Goal: Task Accomplishment & Management: Use online tool/utility

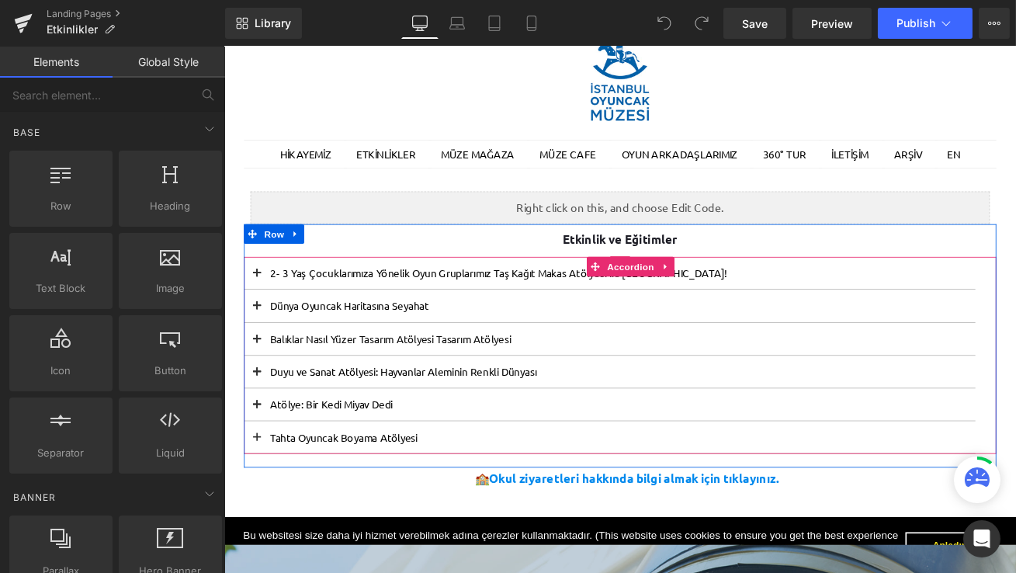
scroll to position [85, 0]
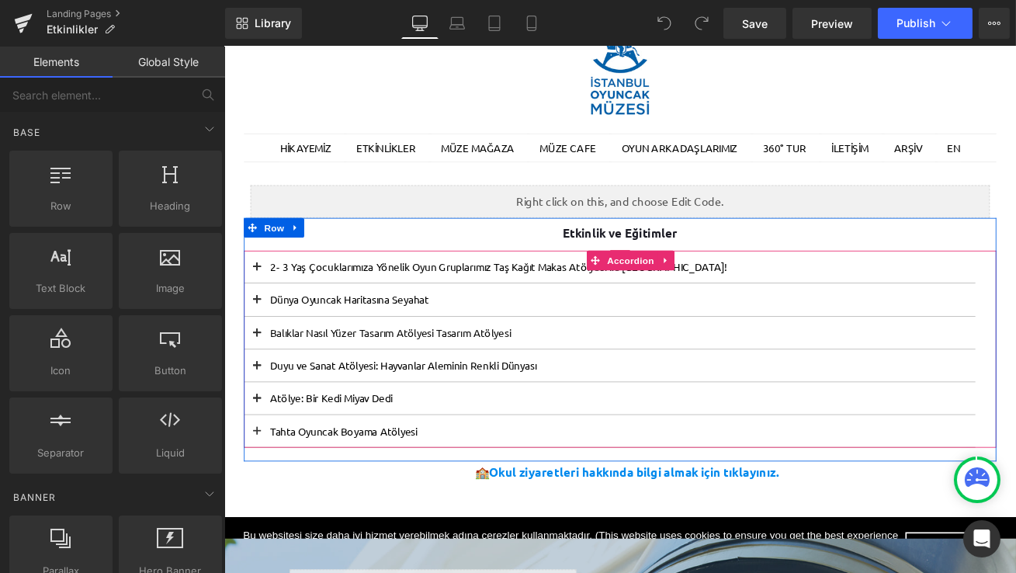
click at [224, 47] on div at bounding box center [224, 47] width 0 height 0
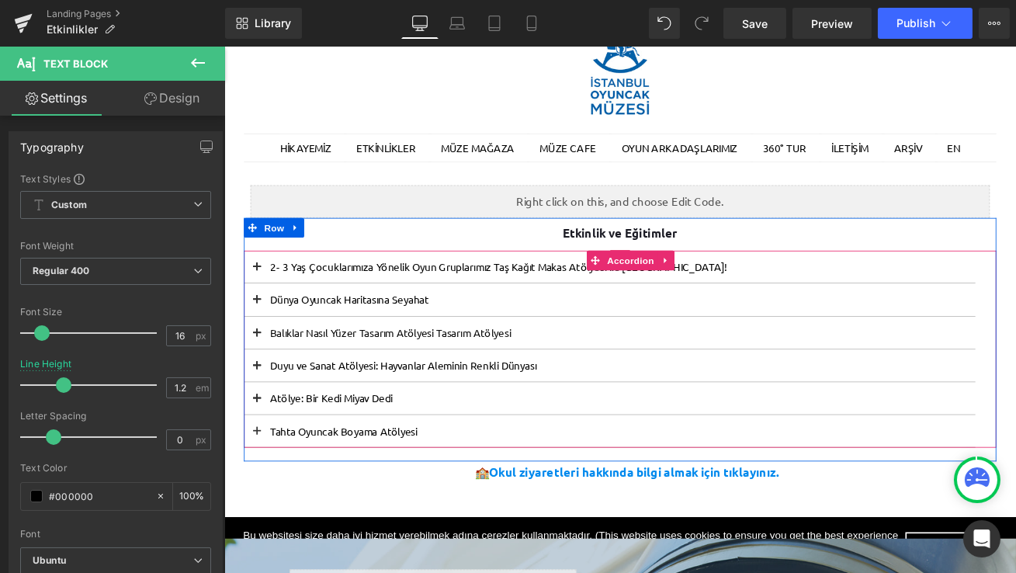
click at [264, 302] on button at bounding box center [262, 308] width 31 height 38
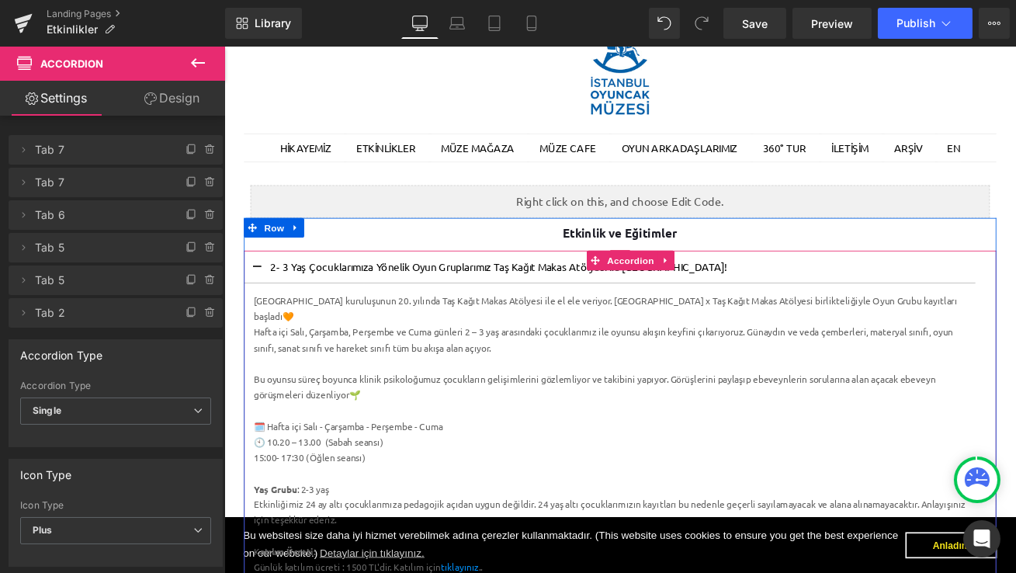
click at [266, 300] on button at bounding box center [262, 308] width 31 height 38
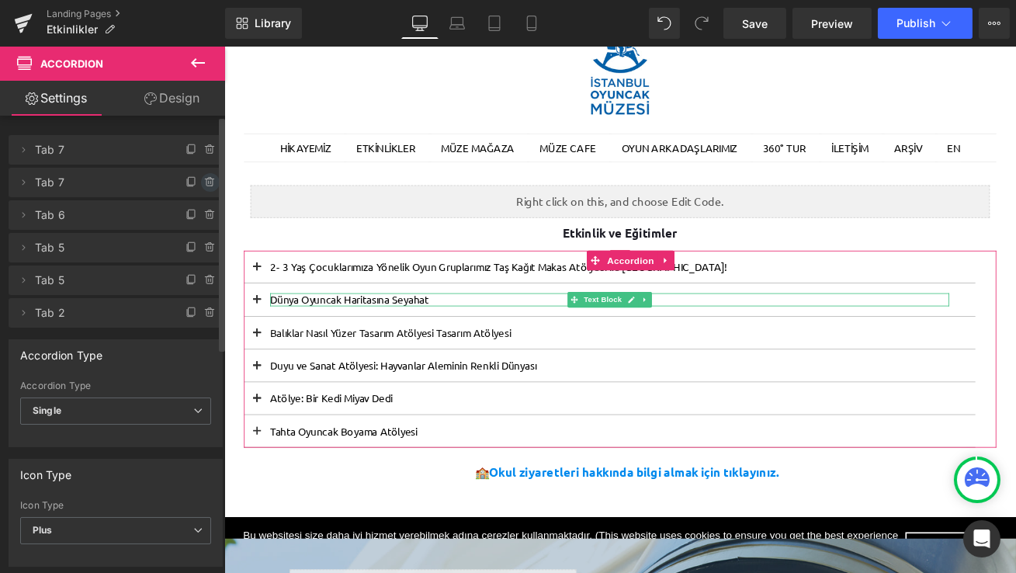
click at [204, 176] on icon at bounding box center [210, 182] width 12 height 12
click at [201, 176] on button "Delete" at bounding box center [193, 183] width 49 height 20
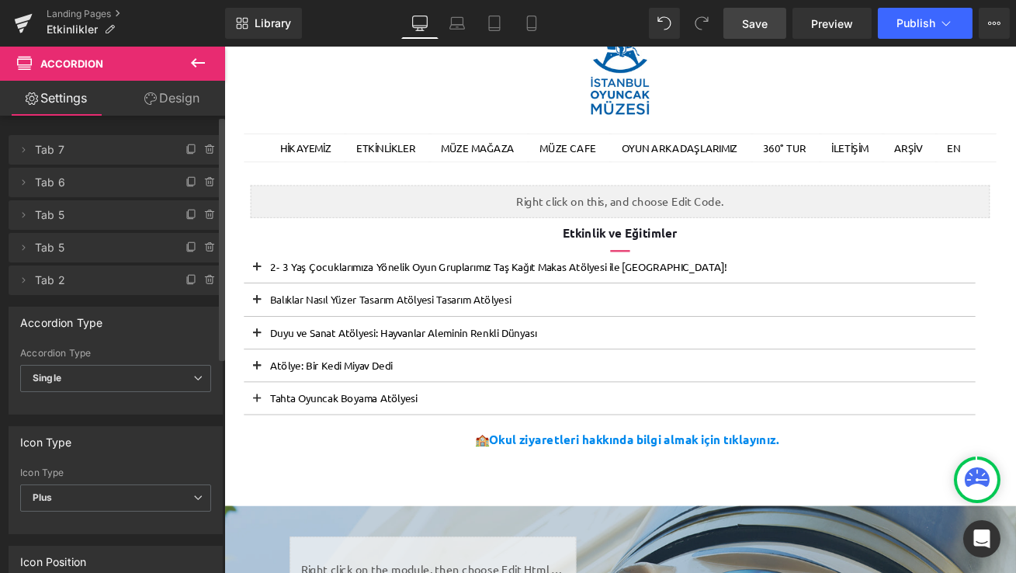
click at [755, 24] on span "Save" at bounding box center [755, 24] width 26 height 16
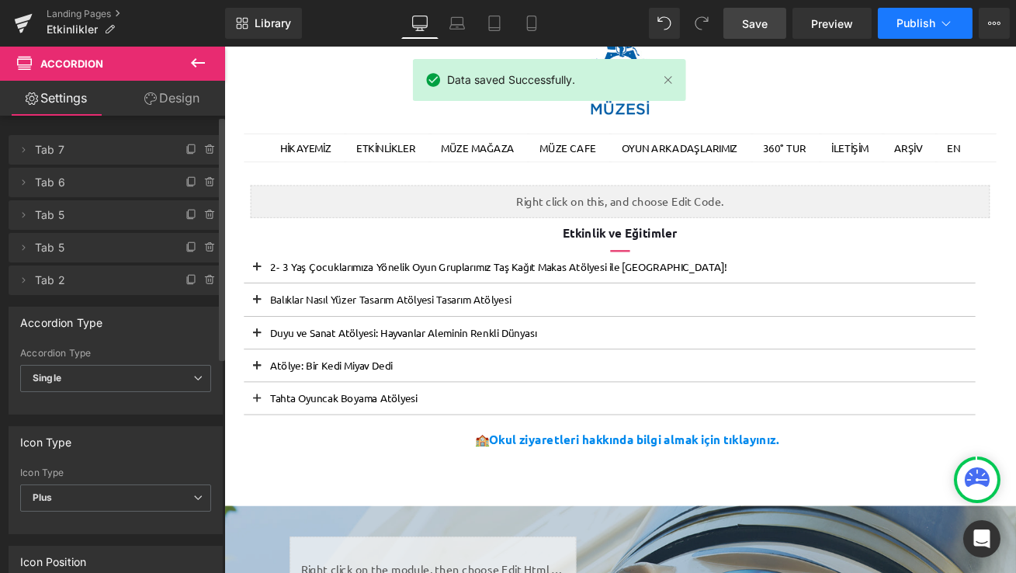
click at [923, 28] on span "Publish" at bounding box center [916, 23] width 39 height 12
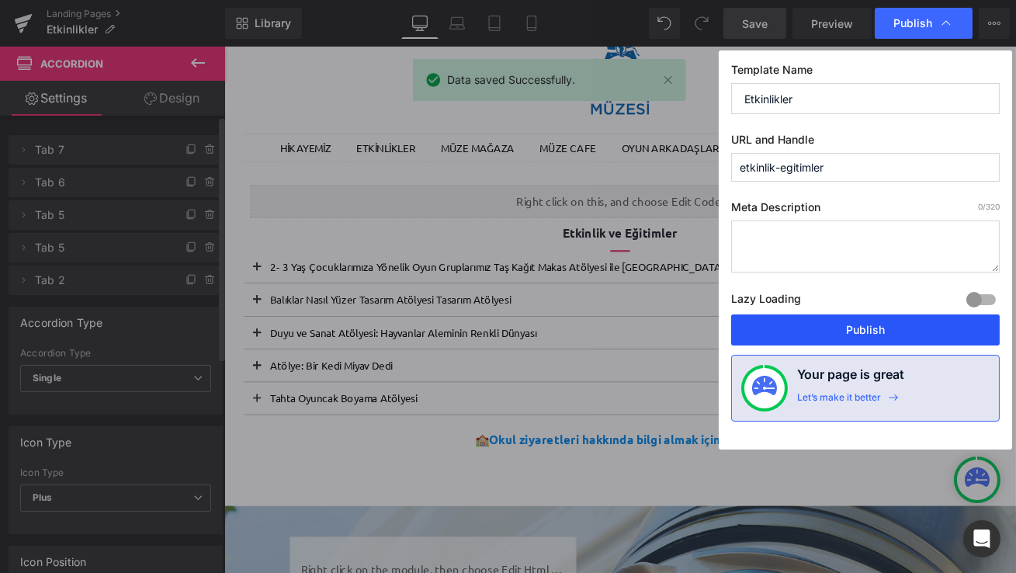
click at [854, 331] on button "Publish" at bounding box center [865, 329] width 269 height 31
